Goal: Information Seeking & Learning: Compare options

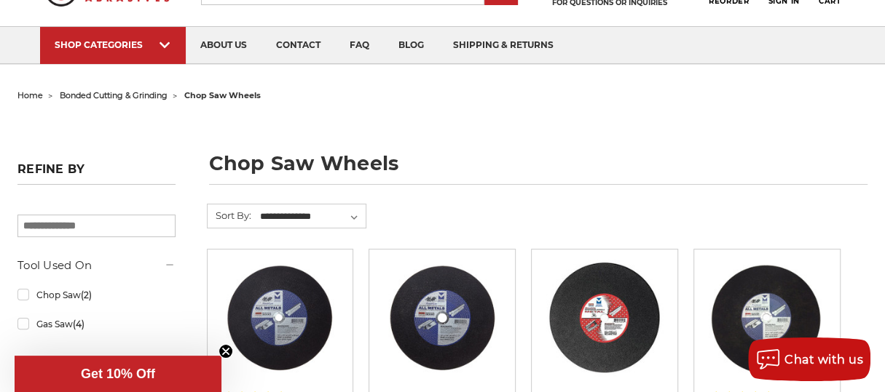
scroll to position [40, 0]
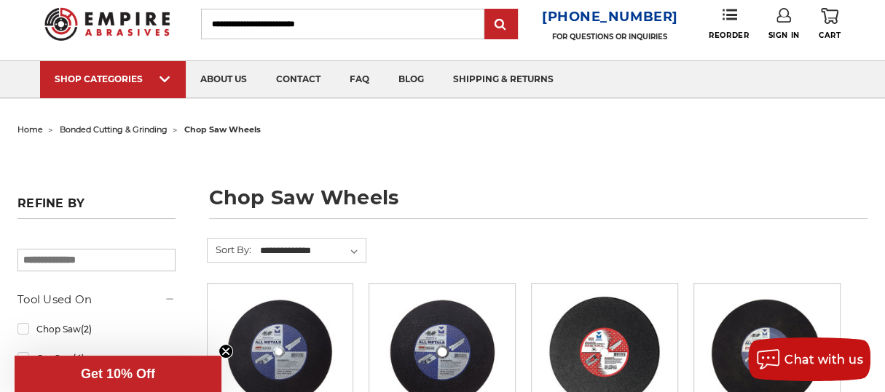
click at [75, 125] on span "bonded cutting & grinding" at bounding box center [114, 130] width 108 height 10
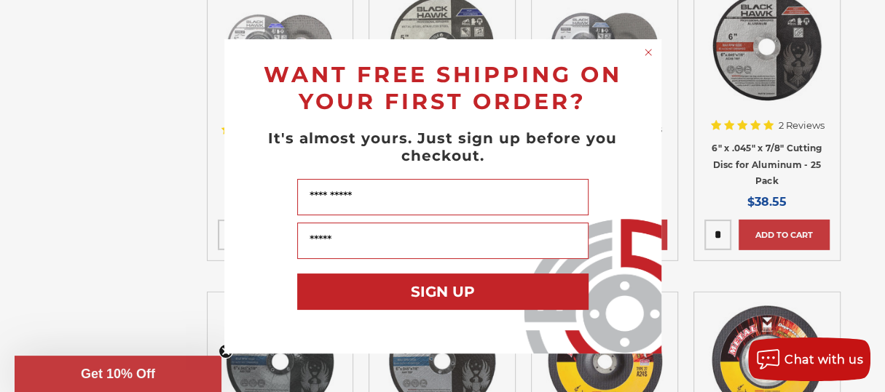
scroll to position [2440, 0]
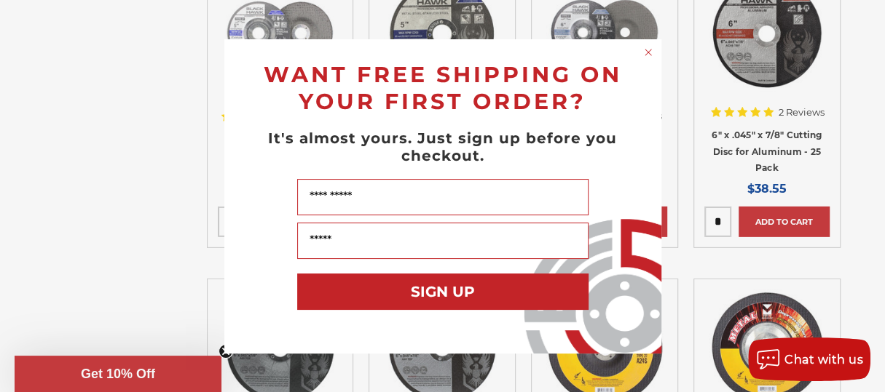
click at [641, 52] on icon "Close dialog" at bounding box center [648, 52] width 15 height 15
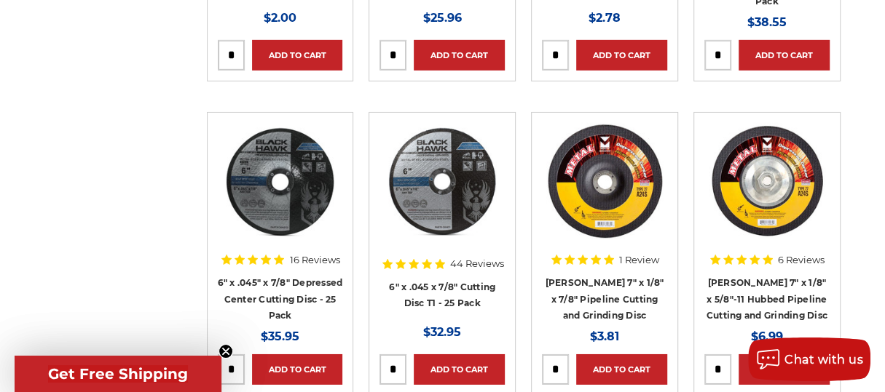
scroll to position [2640, 0]
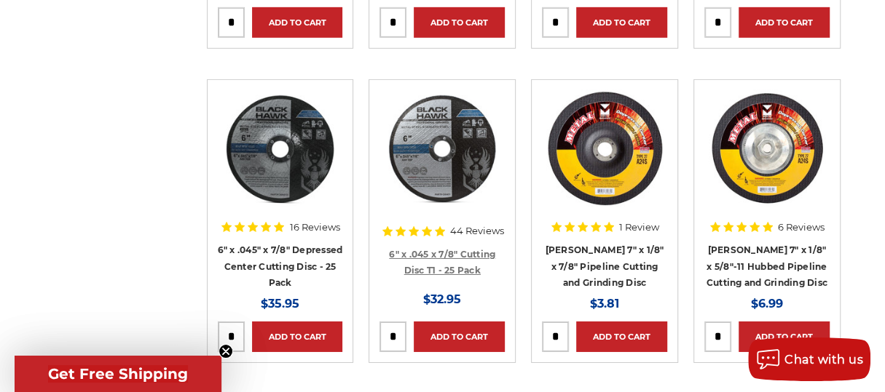
click at [453, 249] on link "6" x .045 x 7/8" Cutting Disc T1 - 25 Pack" at bounding box center [442, 263] width 106 height 28
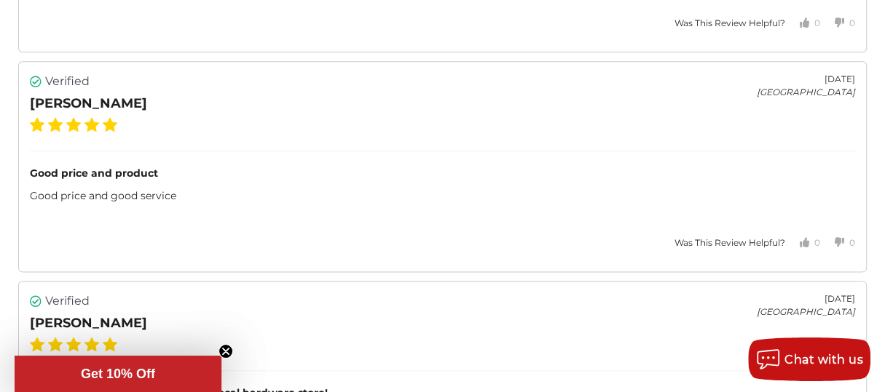
scroll to position [4429, 0]
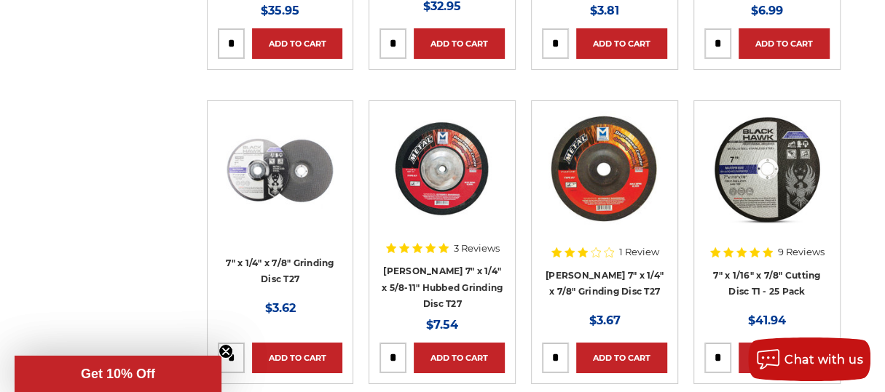
scroll to position [3238, 0]
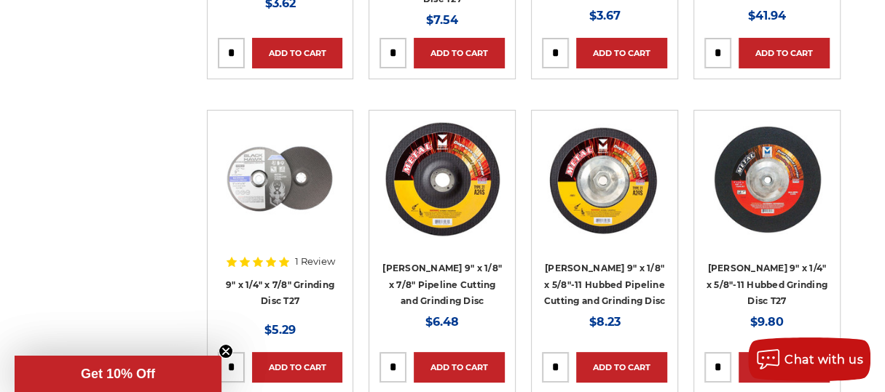
click at [732, 181] on img at bounding box center [767, 179] width 118 height 116
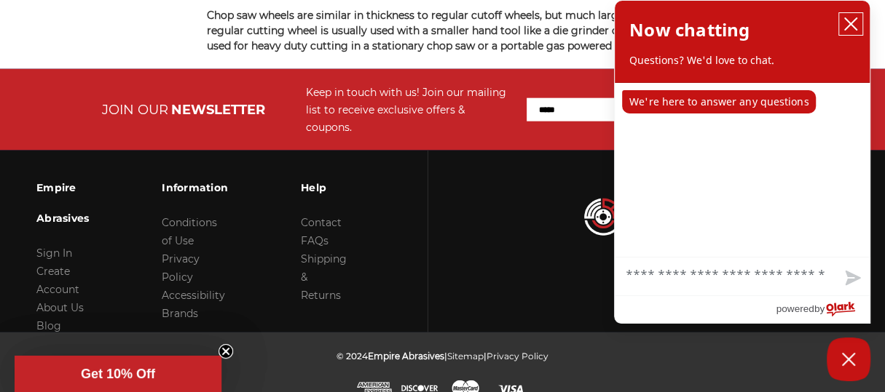
click at [849, 17] on icon "close chatbox" at bounding box center [850, 24] width 15 height 15
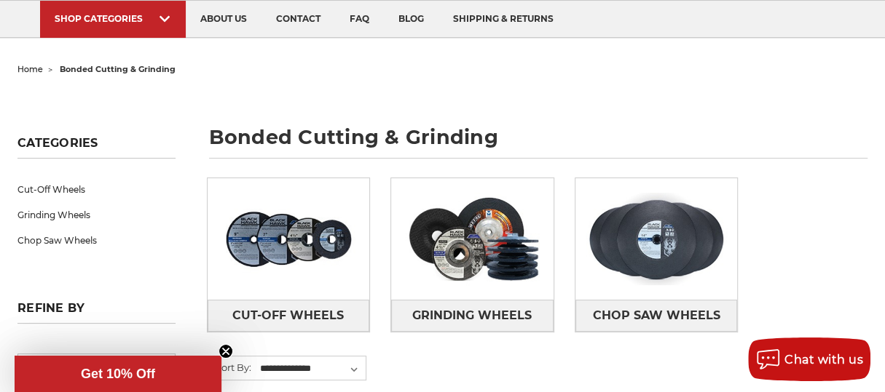
scroll to position [108, 0]
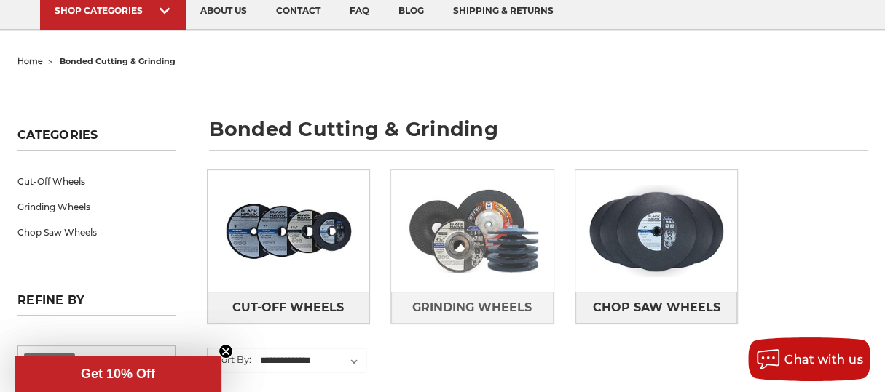
click at [467, 209] on img at bounding box center [472, 232] width 162 height 114
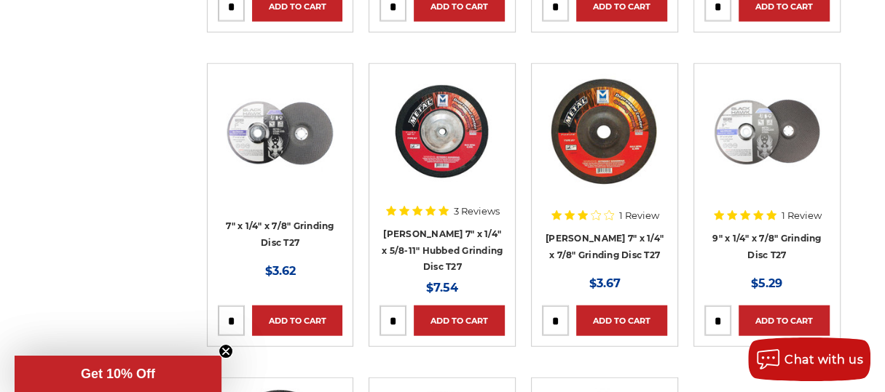
scroll to position [1881, 0]
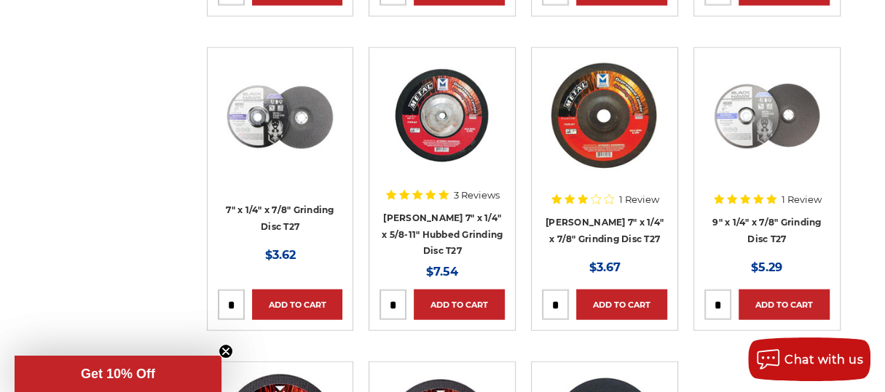
drag, startPoint x: 893, startPoint y: 34, endPoint x: 885, endPoint y: 209, distance: 174.9
click at [884, 209] on html "Free Shipping on orders over $149 CONTACT US [DATE] - [DATE] (excluding holiday…" at bounding box center [442, 269] width 885 height 4301
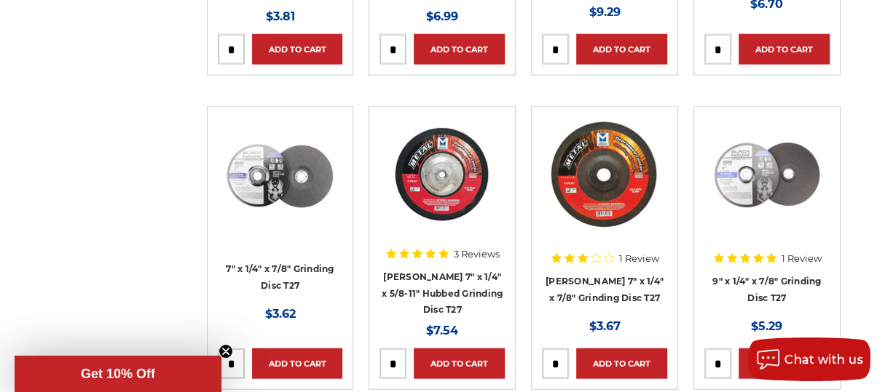
scroll to position [1800, 0]
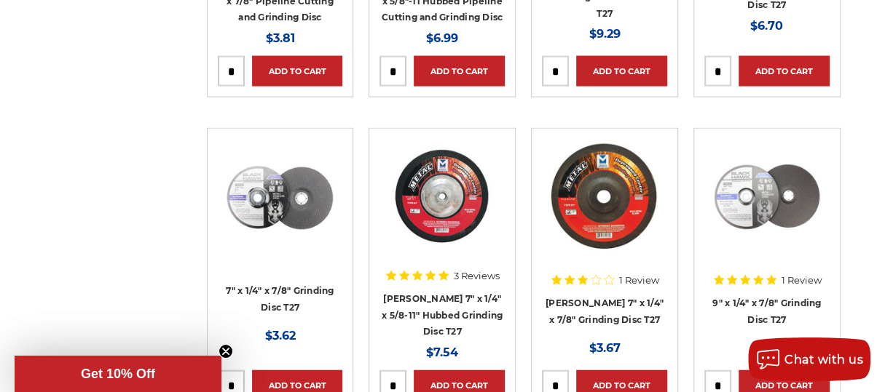
click at [447, 149] on img at bounding box center [442, 197] width 116 height 116
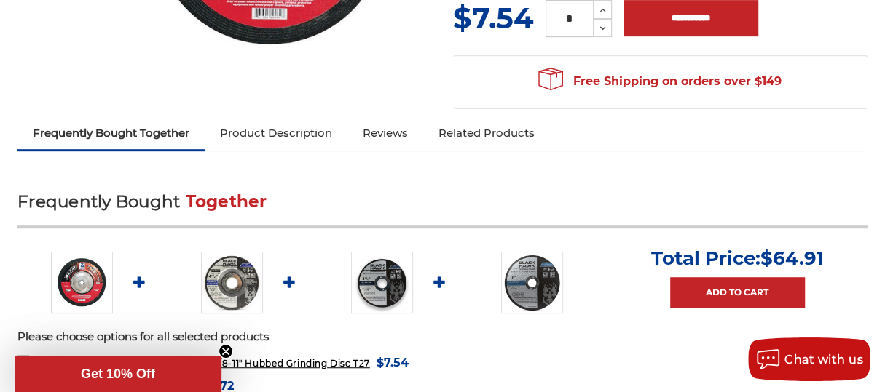
scroll to position [402, 0]
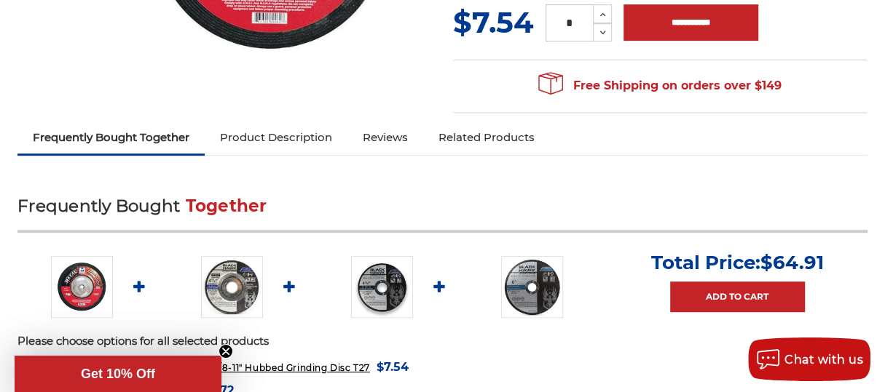
drag, startPoint x: 894, startPoint y: 33, endPoint x: 846, endPoint y: 95, distance: 77.8
